Goal: Task Accomplishment & Management: Manage account settings

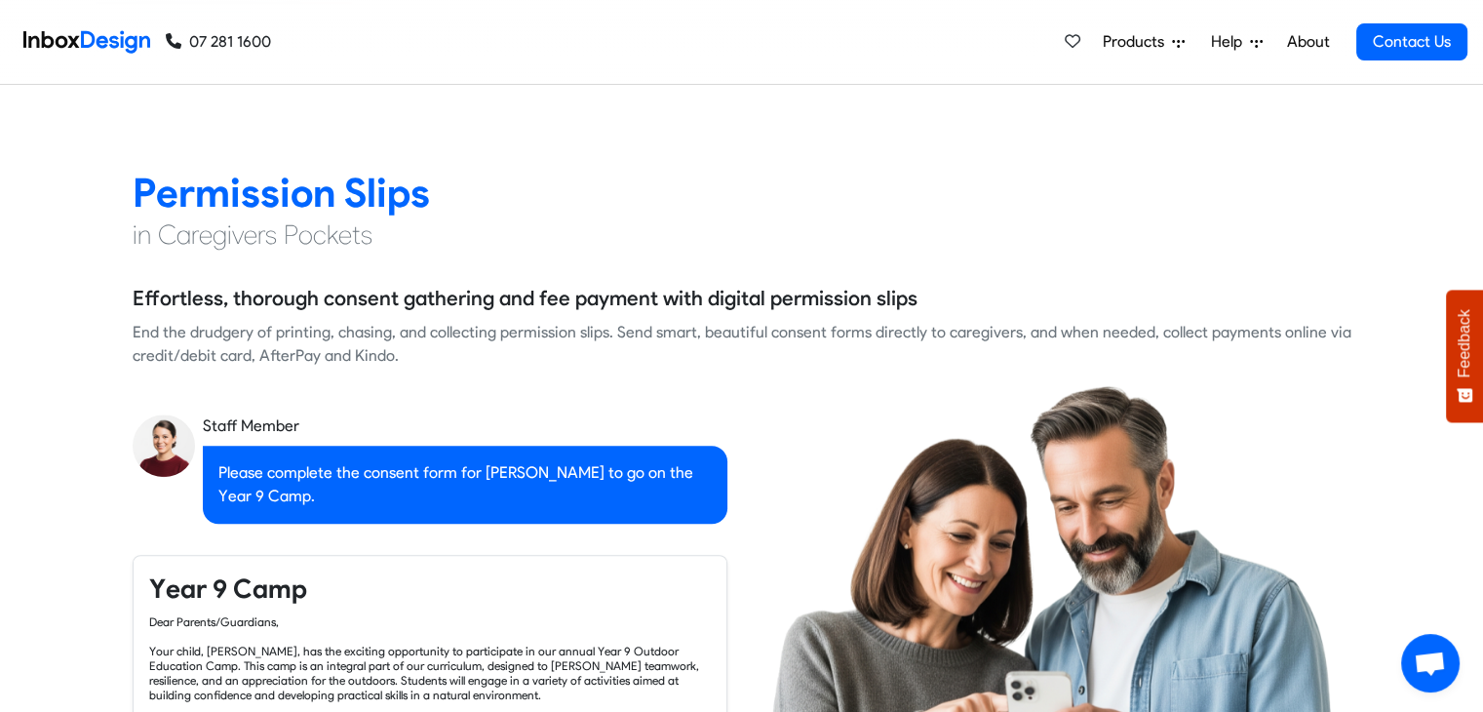
checkbox input "true"
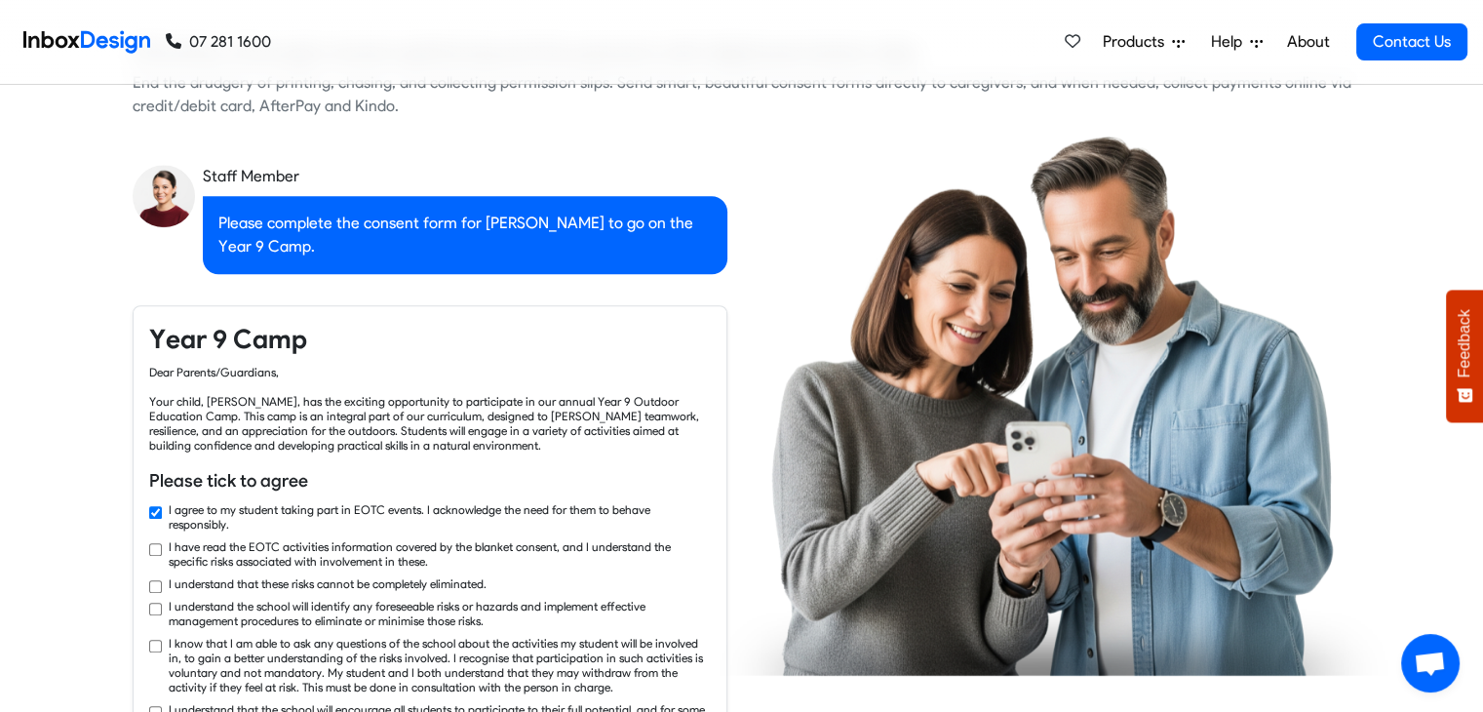
checkbox input "true"
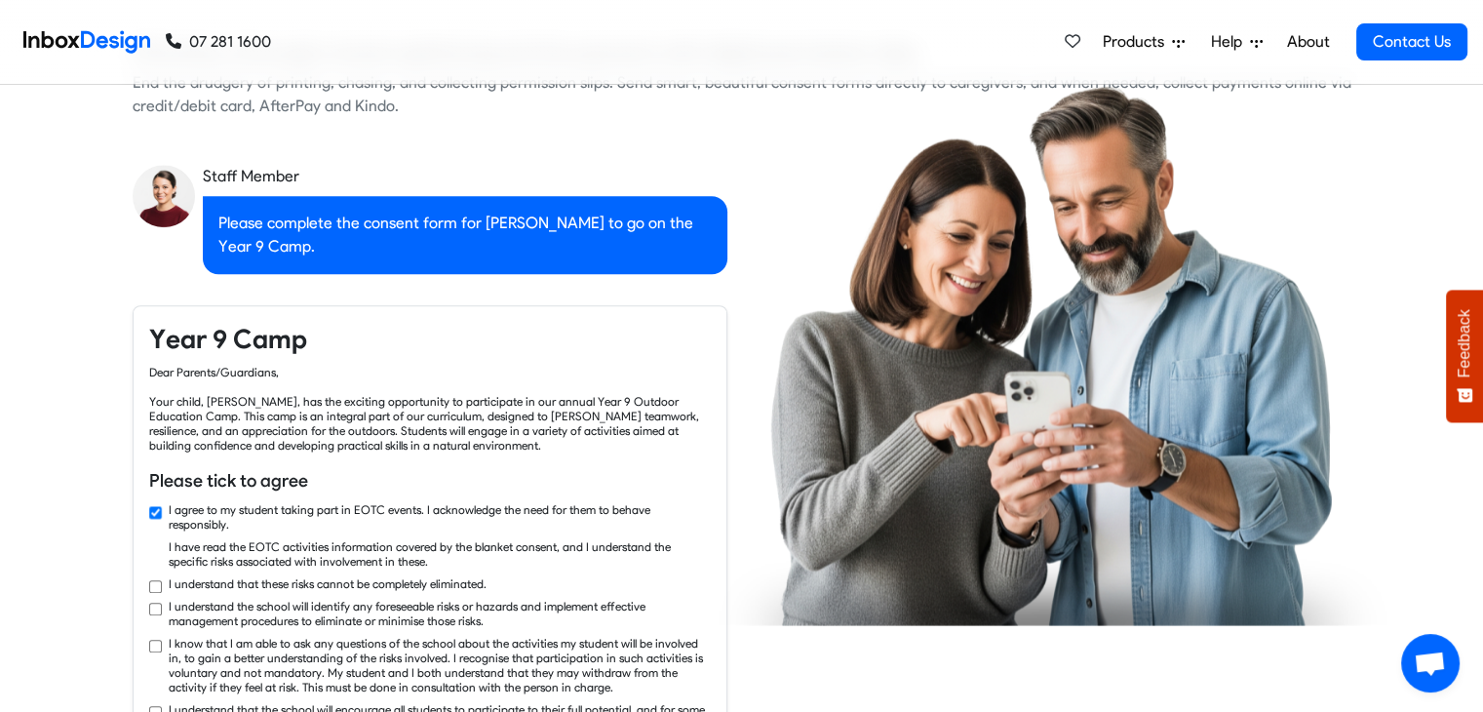
scroll to position [1949, 0]
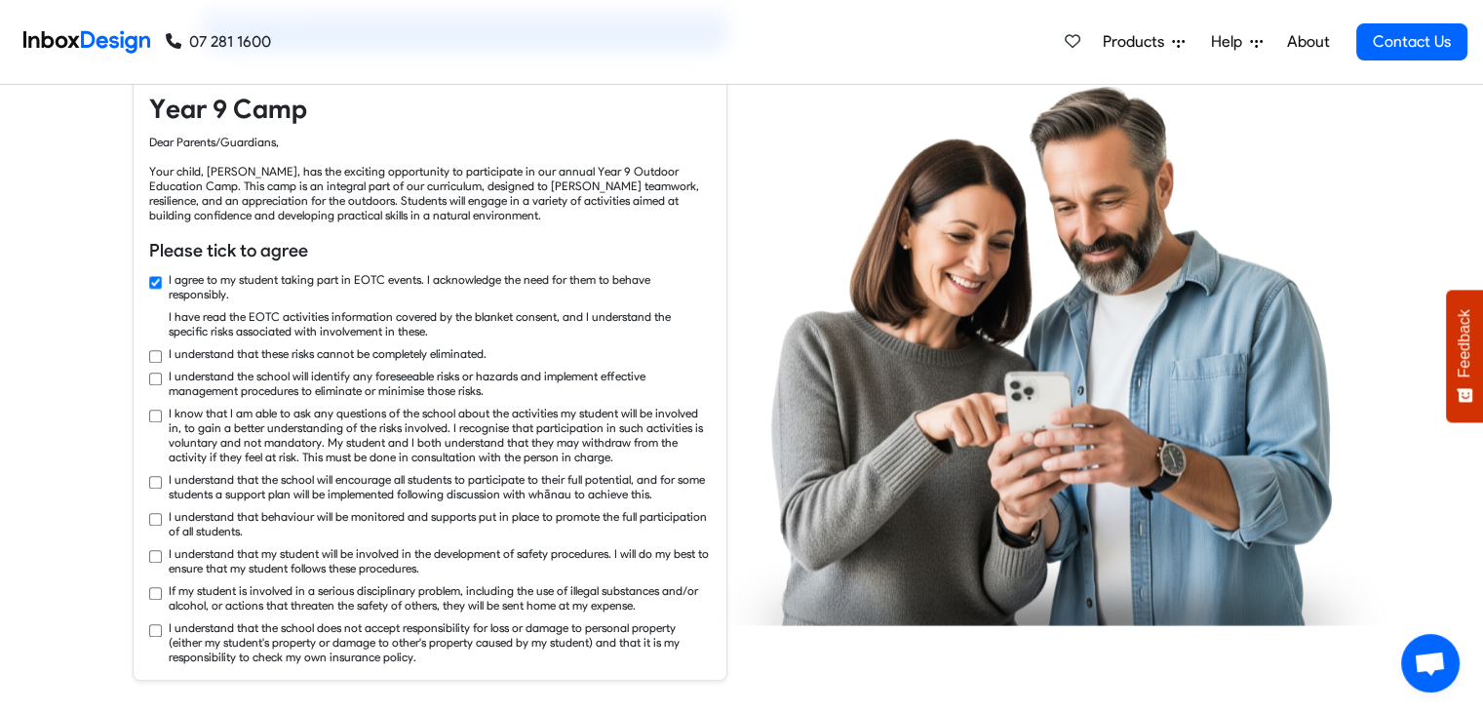
checkbox input "true"
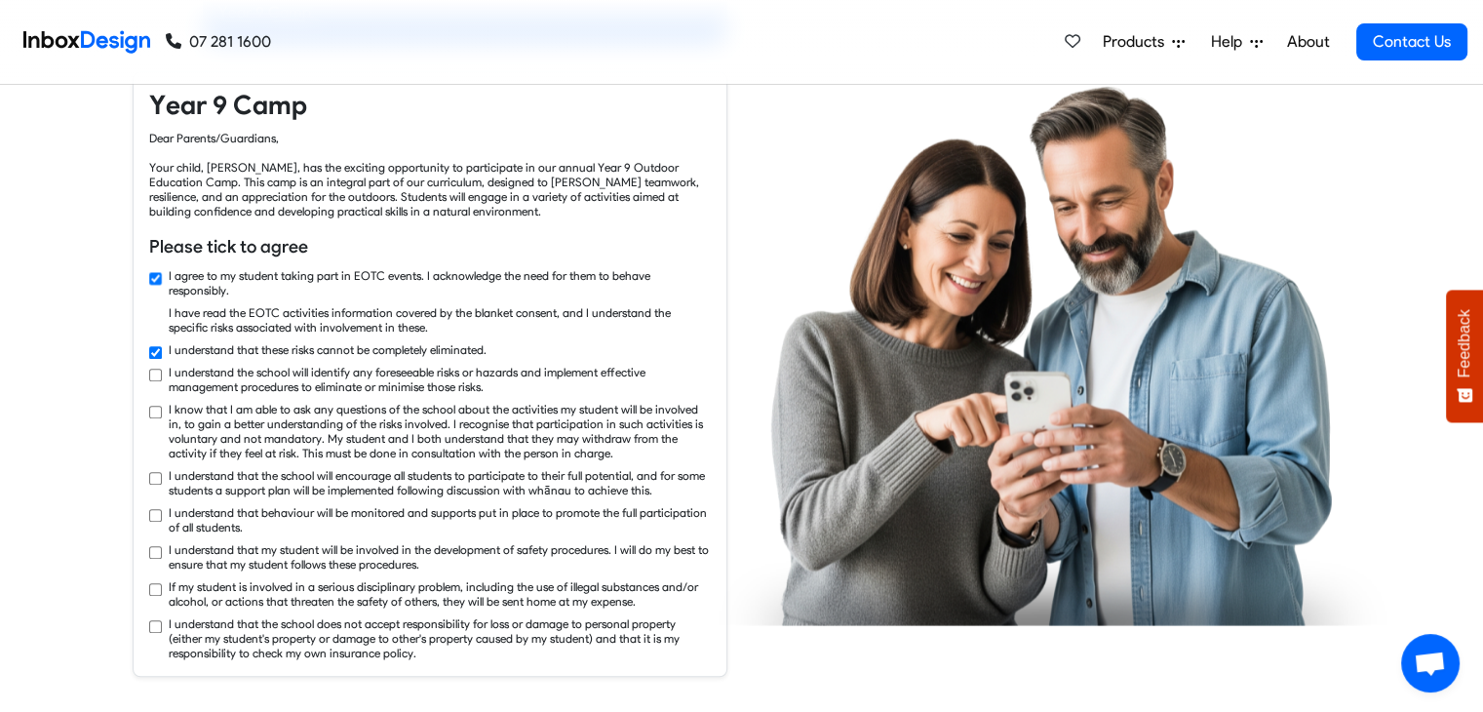
checkbox input "true"
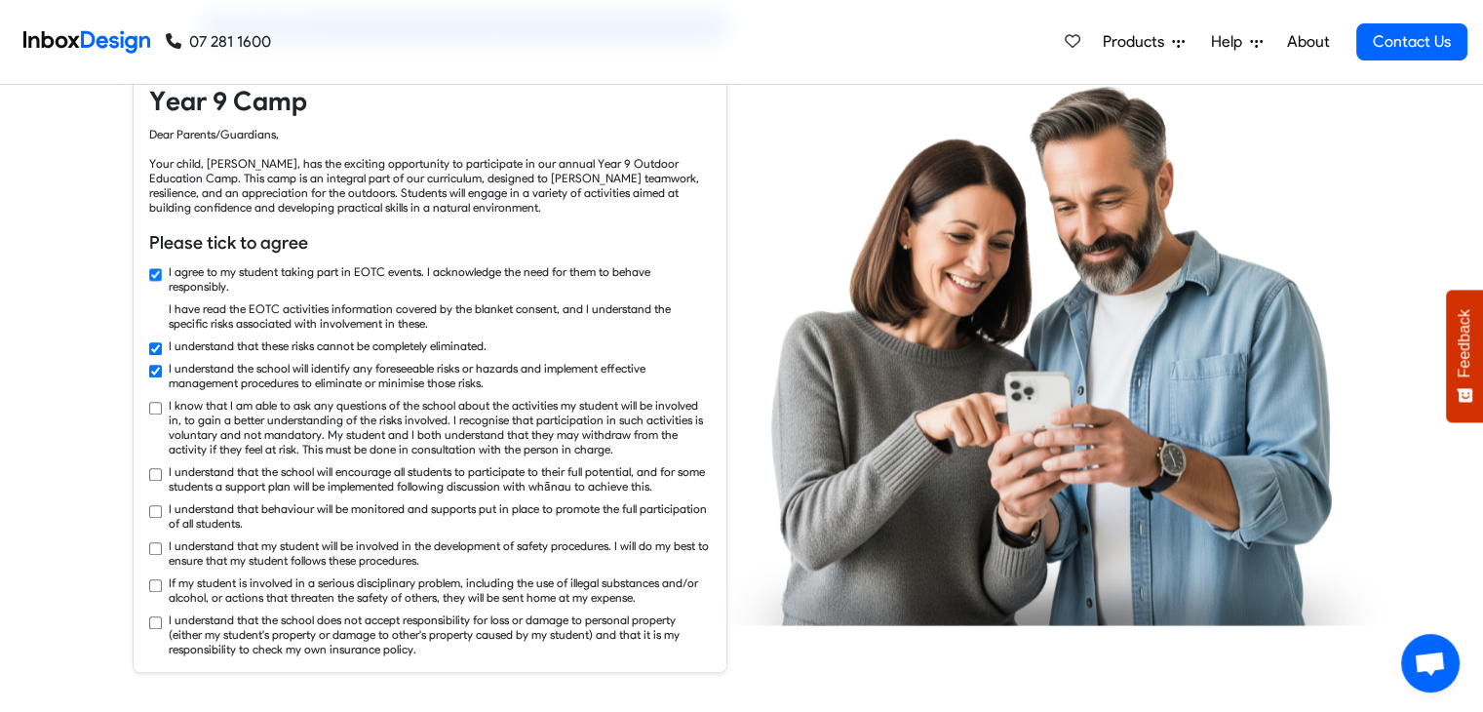
checkbox input "true"
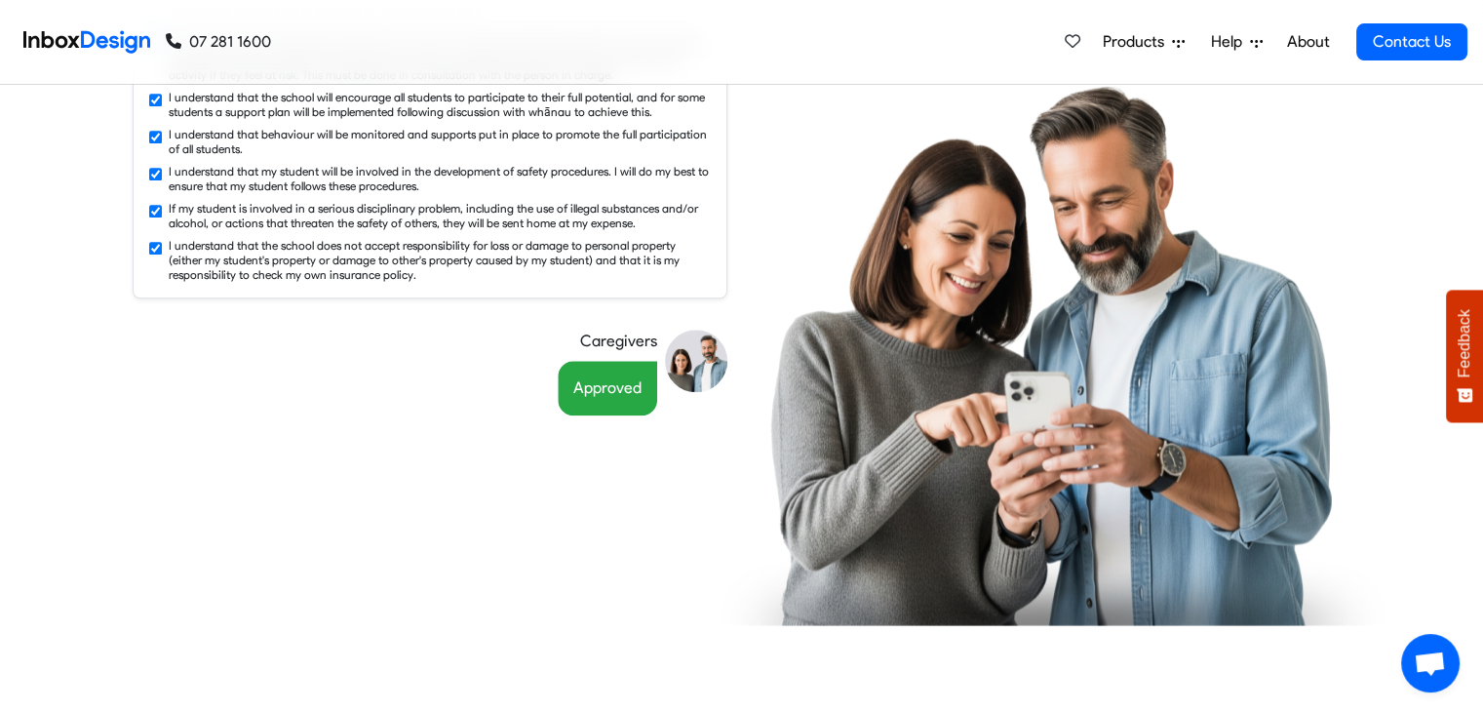
scroll to position [2339, 0]
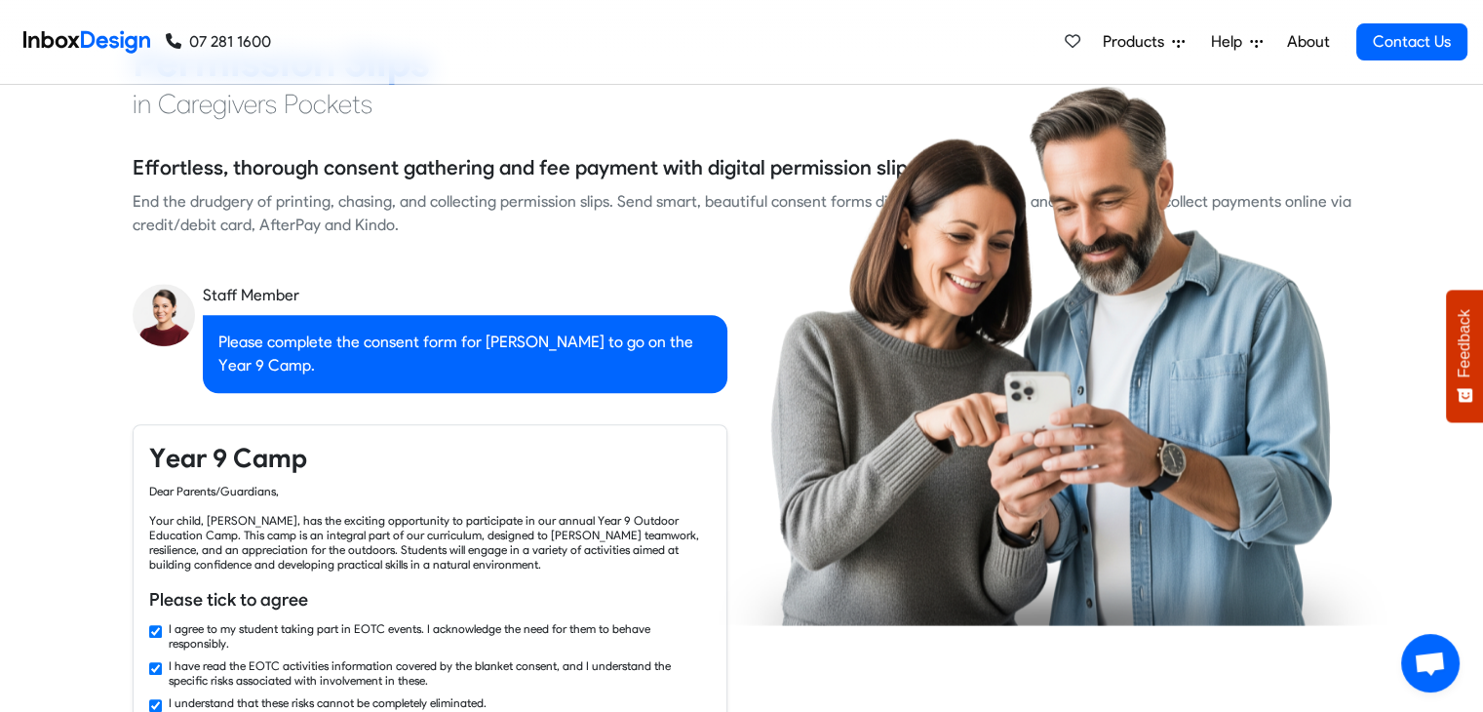
checkbox input "false"
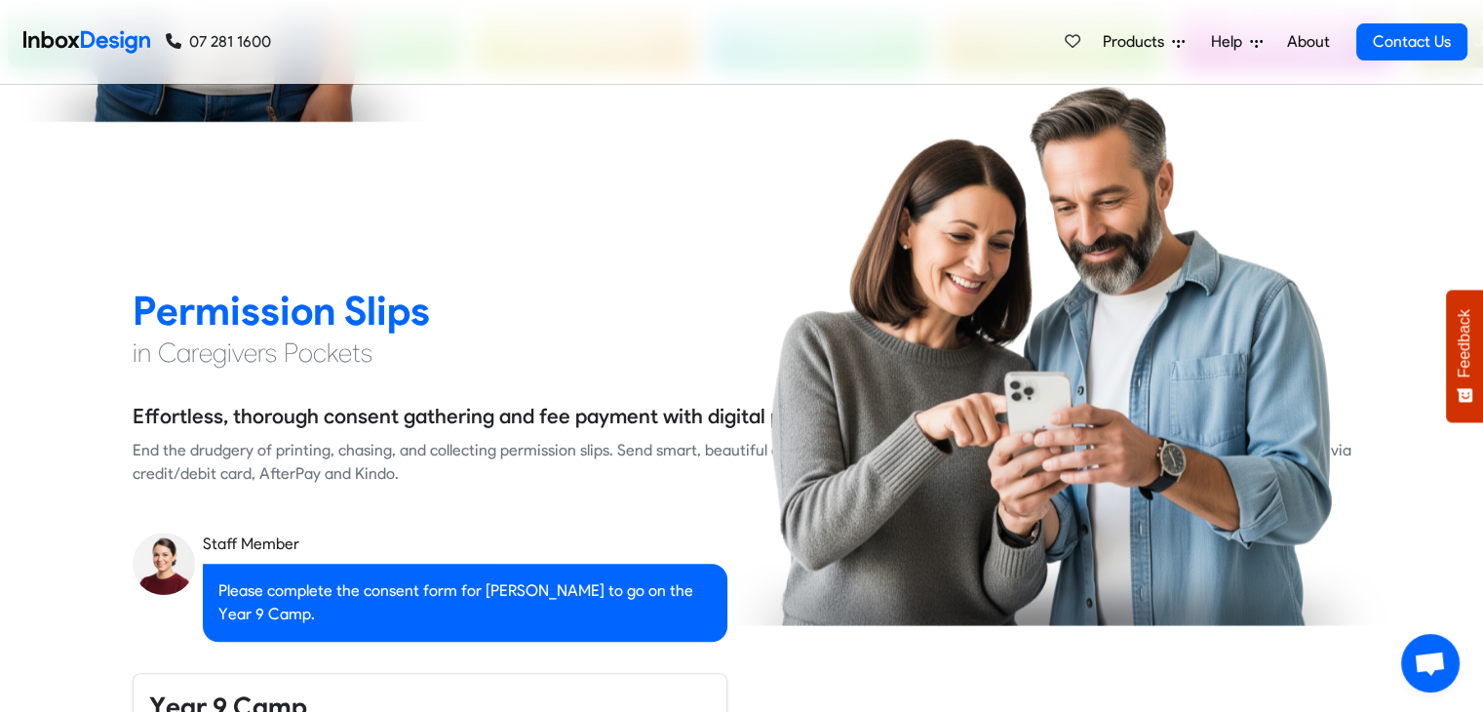
checkbox input "false"
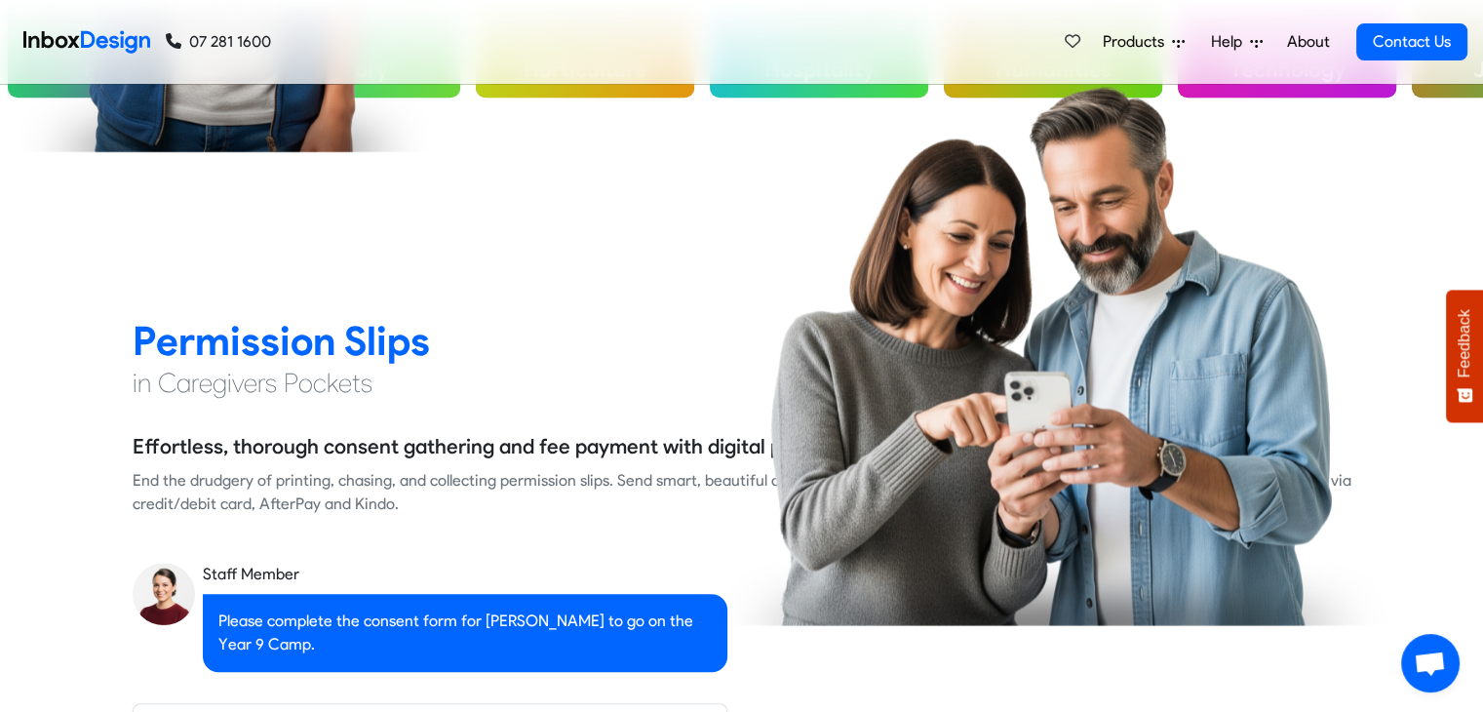
checkbox input "false"
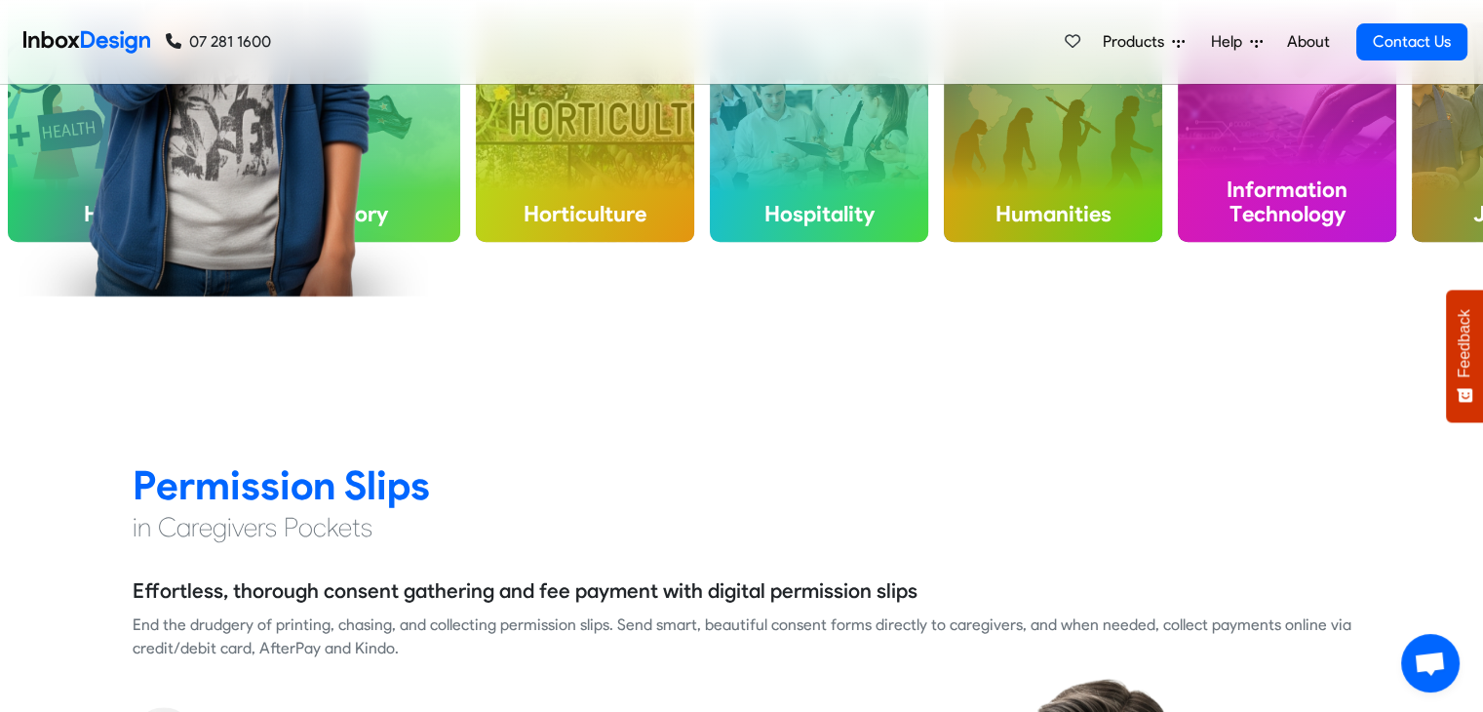
checkbox input "false"
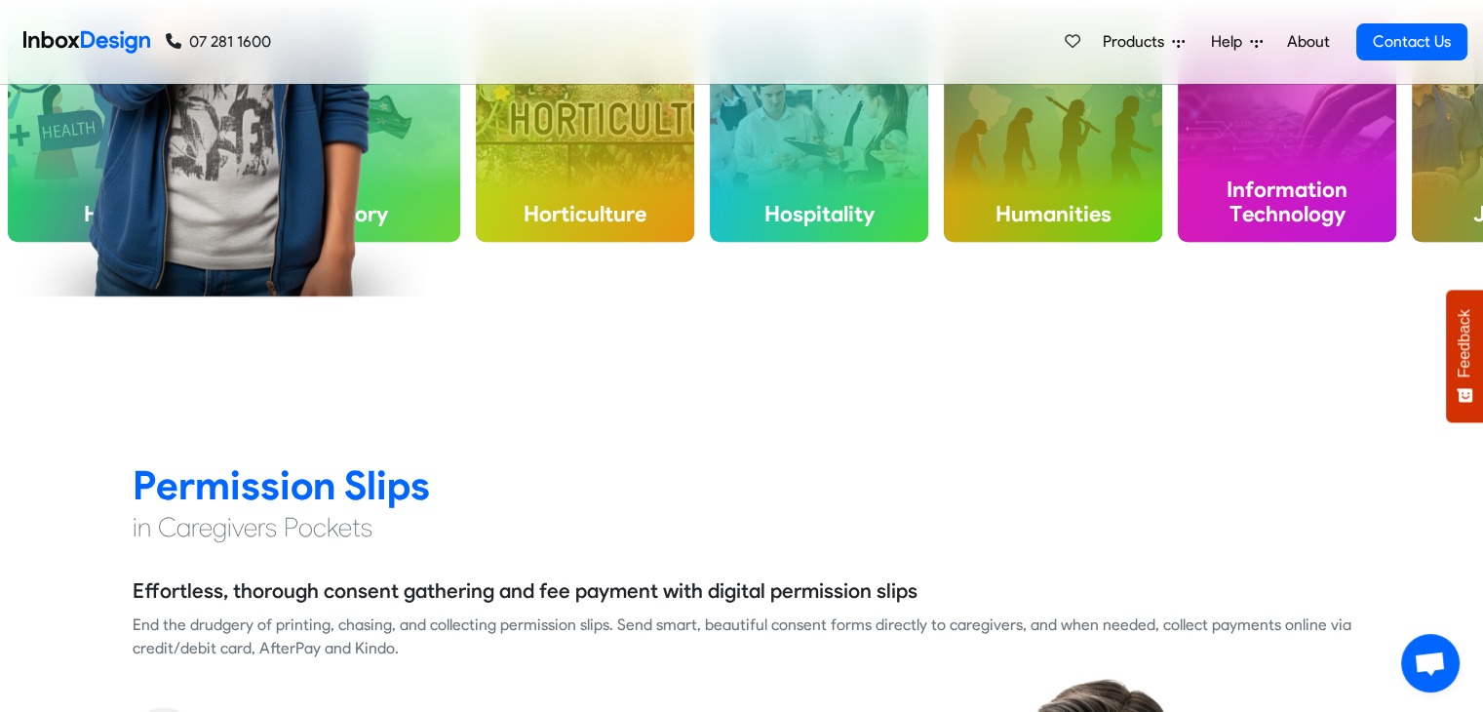
checkbox input "false"
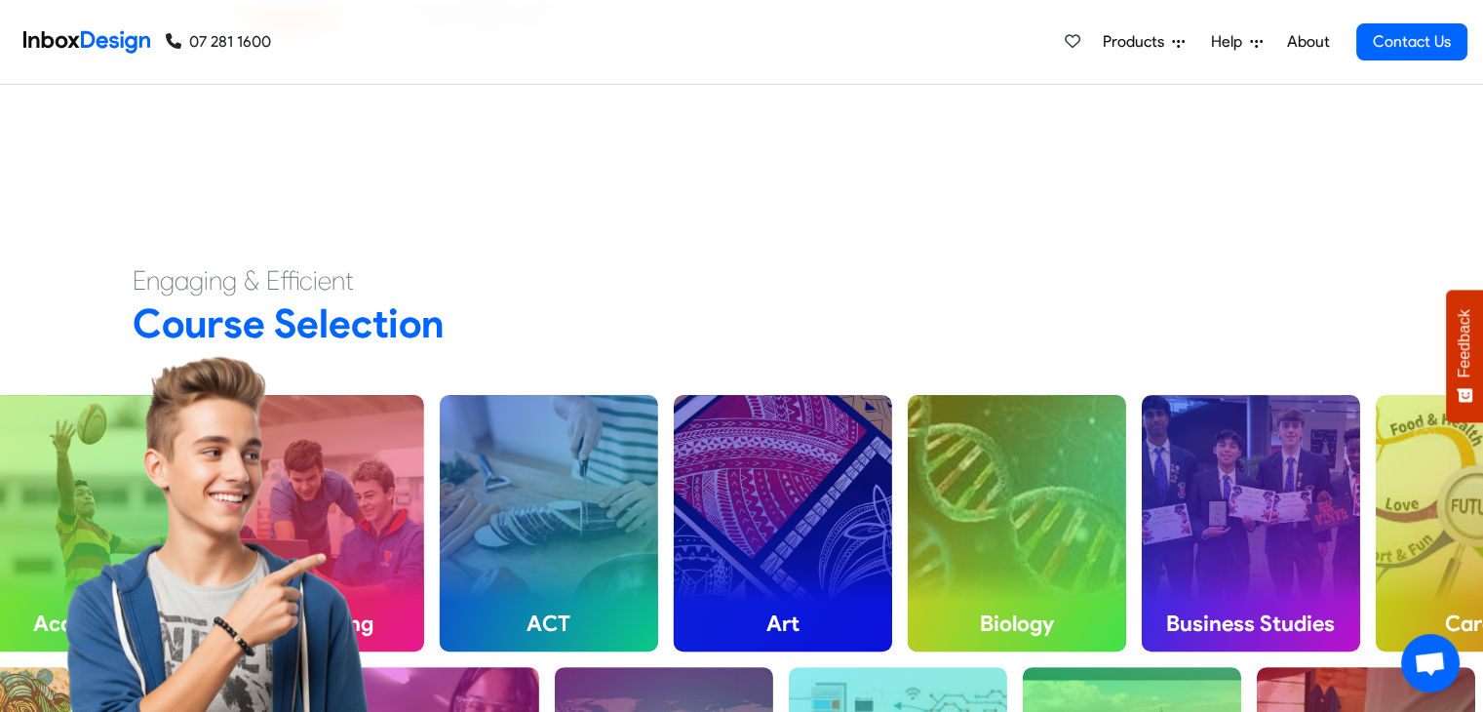
scroll to position [0, 0]
